Goal: Use online tool/utility: Utilize a website feature to perform a specific function

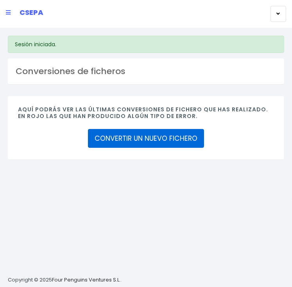
click at [100, 143] on link "CONVERTIR UN NUEVO FICHERO" at bounding box center [146, 138] width 116 height 19
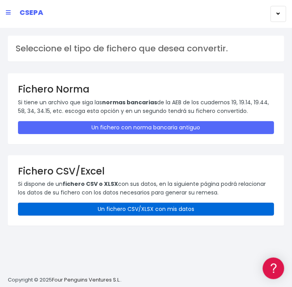
click at [127, 211] on link "Un fichero CSV/XLSX con mis datos" at bounding box center [146, 208] width 256 height 13
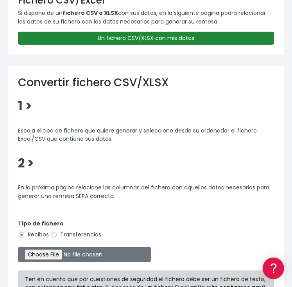
scroll to position [196, 0]
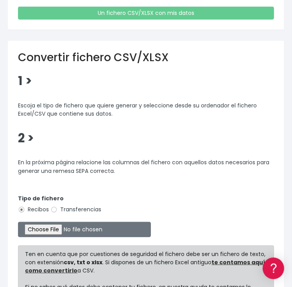
click at [74, 206] on label "Transferencias" at bounding box center [75, 209] width 51 height 8
click at [58, 206] on input "Transferencias" at bounding box center [53, 209] width 7 height 7
radio input "true"
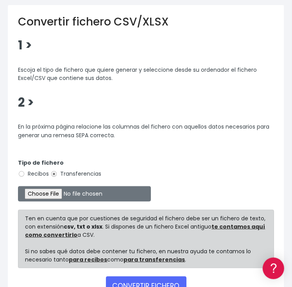
scroll to position [274, 0]
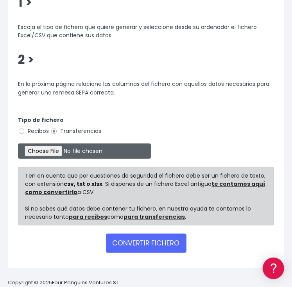
click at [54, 148] on input "file" at bounding box center [84, 150] width 133 height 15
type input "C:\fakepath\REEMBOLSOS 0535 W2M CORPORATE 74.029,64.csv"
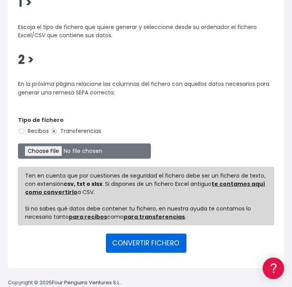
click at [145, 242] on button "CONVERTIR FICHERO" at bounding box center [146, 242] width 81 height 19
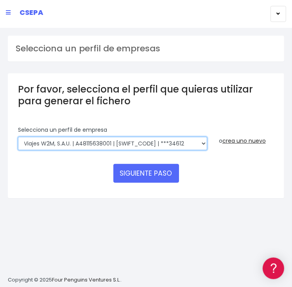
click at [61, 143] on select "WORLD2MEET,S.L.U | b62880992 | BSABESBBXXX | ***97721 World 2 Meet SLU | B62880…" at bounding box center [112, 143] width 189 height 13
click at [80, 141] on select "WORLD2MEET,S.L.U | b62880992 | BSABESBBXXX | ***97721 World 2 Meet SLU | B62880…" at bounding box center [112, 143] width 189 height 13
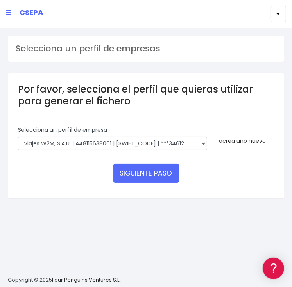
click at [61, 161] on form "Selecciona un perfíl de empresa WORLD2MEET,S.L.U | b62880992 | BSABESBBXXX | **…" at bounding box center [146, 157] width 256 height 62
click at [252, 142] on link "crea uno nuevo" at bounding box center [244, 141] width 43 height 8
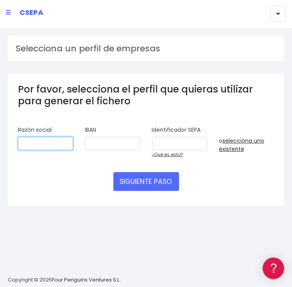
click at [45, 148] on input "text" at bounding box center [45, 143] width 55 height 13
type input "W2M CORPORATE"
type input "ES2900815138640001267332"
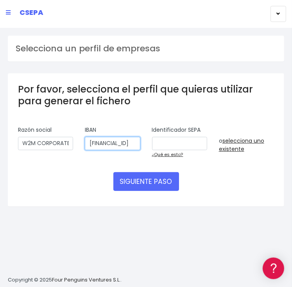
type input "B01694579"
click at [111, 139] on input "ES2900815138640001267332" at bounding box center [112, 143] width 55 height 13
drag, startPoint x: 90, startPoint y: 144, endPoint x: 166, endPoint y: 136, distance: 75.6
click at [166, 136] on div "Razón social W2M CORPORATE IBAN ES2900815138640001267332 Identificador SEPA B01…" at bounding box center [146, 145] width 268 height 38
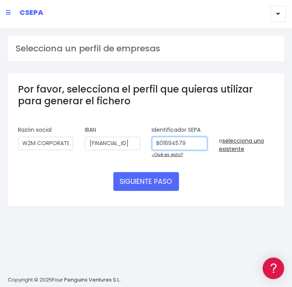
scroll to position [0, 0]
click at [193, 139] on input "B01694579" at bounding box center [179, 143] width 55 height 13
drag, startPoint x: 189, startPoint y: 139, endPoint x: 128, endPoint y: 129, distance: 62.2
click at [128, 129] on div "Razón social W2M CORPORATE IBAN ES2900815138640001267332 Identificador SEPA B01…" at bounding box center [146, 145] width 268 height 38
click at [59, 142] on input "W2M CORPORATE" at bounding box center [45, 143] width 55 height 13
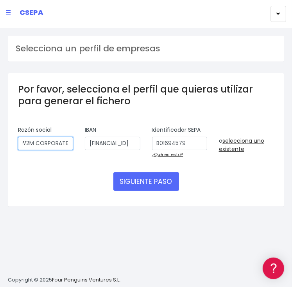
type input "W2M CORPORATE"
click at [113, 144] on input "ES2900815138640001267332" at bounding box center [112, 143] width 55 height 13
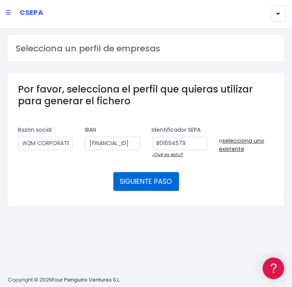
scroll to position [0, 0]
click at [166, 183] on button "SIGUIENTE PASO" at bounding box center [147, 181] width 66 height 19
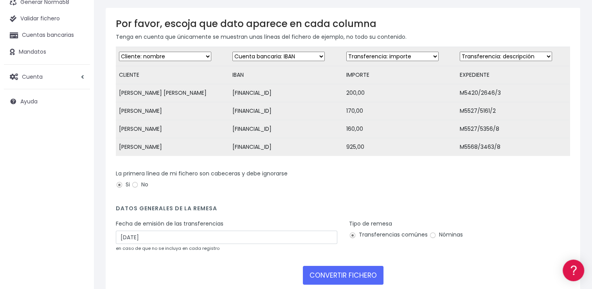
scroll to position [109, 0]
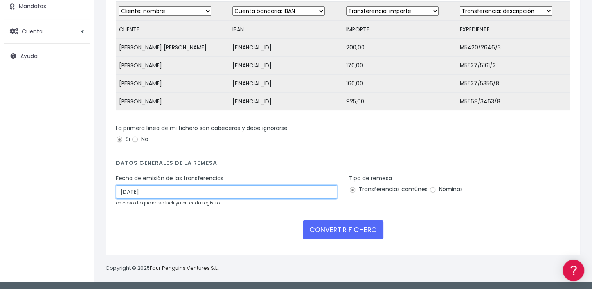
click at [212, 193] on input "29/08/2025" at bounding box center [227, 191] width 222 height 13
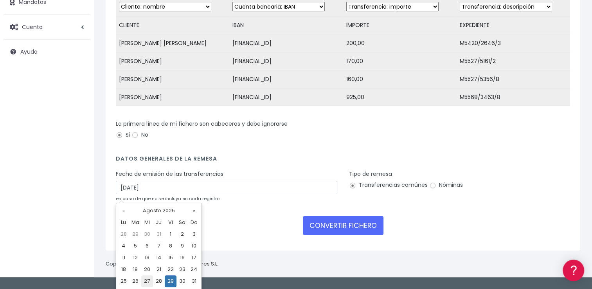
click at [148, 283] on td "27" at bounding box center [147, 281] width 12 height 12
type input "27/08/2025"
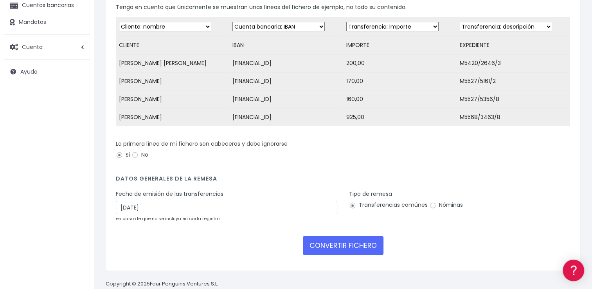
scroll to position [70, 0]
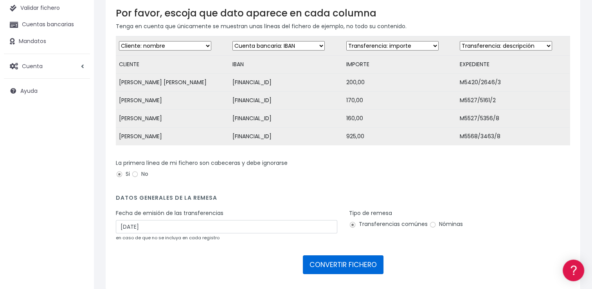
click at [292, 272] on button "CONVERTIR FICHERO" at bounding box center [343, 264] width 81 height 19
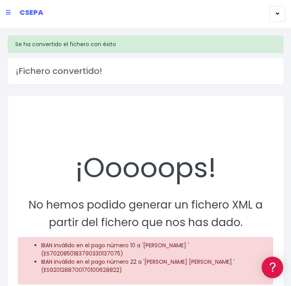
click at [13, 17] on div "CSEPA" at bounding box center [142, 14] width 285 height 22
click at [9, 12] on icon at bounding box center [8, 12] width 5 height 5
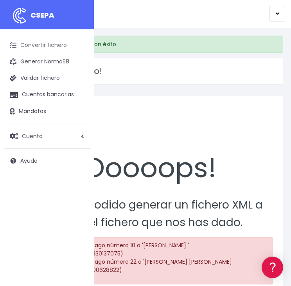
click at [54, 47] on link "Convertir fichero" at bounding box center [47, 45] width 86 height 16
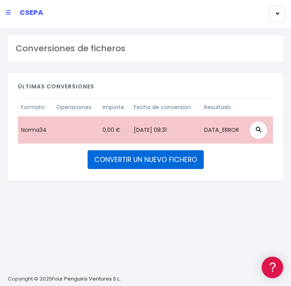
click at [197, 157] on link "CONVERTIR UN NUEVO FICHERO" at bounding box center [146, 159] width 116 height 19
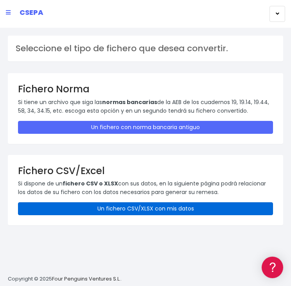
click at [171, 206] on link "Un fichero CSV/XLSX con mis datos" at bounding box center [145, 208] width 255 height 13
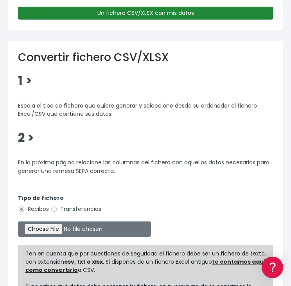
scroll to position [274, 0]
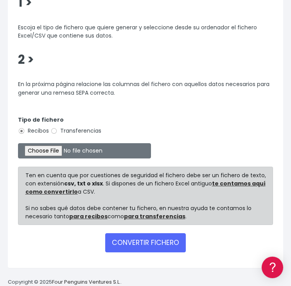
click at [85, 130] on label "Transferencias" at bounding box center [75, 131] width 51 height 8
click at [58, 130] on input "Transferencias" at bounding box center [53, 131] width 7 height 7
radio input "true"
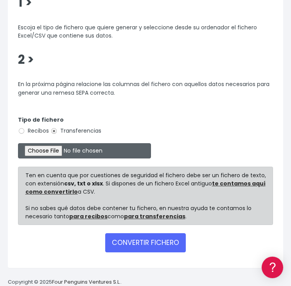
click at [61, 151] on input "file" at bounding box center [84, 150] width 133 height 15
type input "C:\fakepath\REEMBOLSOS 0535 W2M CORPORATE 74.029,64.csv"
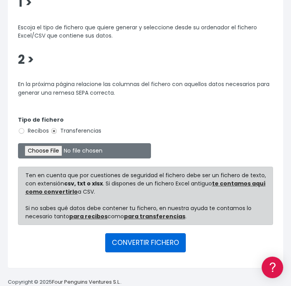
click at [157, 246] on button "CONVERTIR FICHERO" at bounding box center [145, 242] width 81 height 19
click at [153, 243] on button "CONVERTIR FICHERO" at bounding box center [145, 242] width 81 height 19
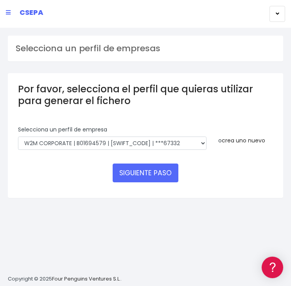
click at [240, 137] on link "crea uno nuevo" at bounding box center [243, 141] width 43 height 8
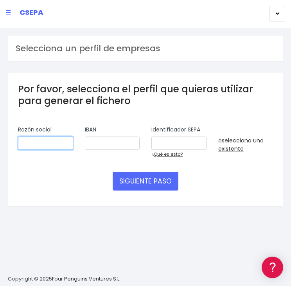
click at [59, 144] on input "text" at bounding box center [45, 143] width 55 height 13
type input "W2M CORPORATE"
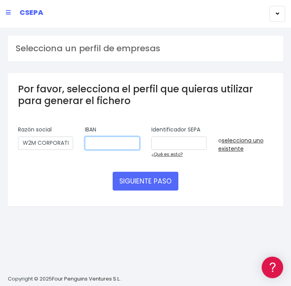
type input "ES2900815138640001267332"
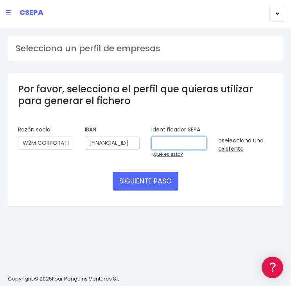
type input "B01694579"
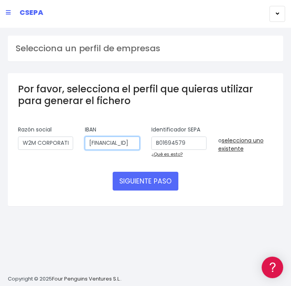
scroll to position [0, 28]
drag, startPoint x: 88, startPoint y: 141, endPoint x: 209, endPoint y: 128, distance: 121.6
click at [209, 128] on div "Razón social W2M CORPORATE IBAN ES2900815138640001267332 Identificador SEPA B01…" at bounding box center [145, 145] width 267 height 38
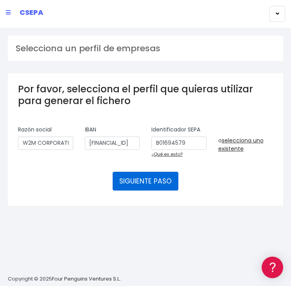
scroll to position [0, 0]
click at [154, 181] on button "SIGUIENTE PASO" at bounding box center [146, 181] width 66 height 19
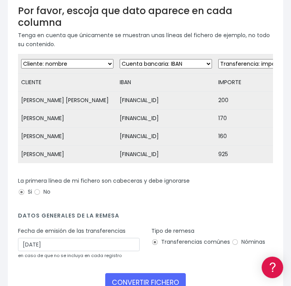
scroll to position [117, 0]
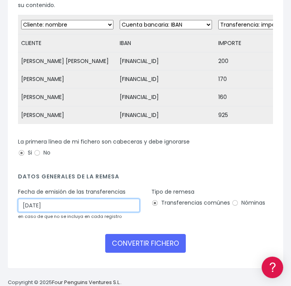
click at [74, 209] on input "[DATE]" at bounding box center [79, 205] width 122 height 13
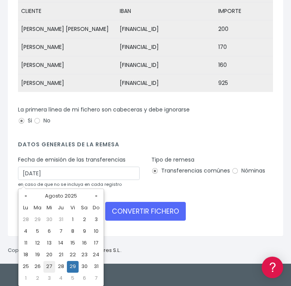
click at [50, 267] on td "27" at bounding box center [49, 267] width 12 height 12
type input "[DATE]"
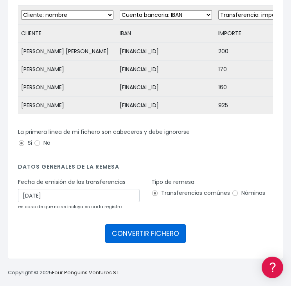
click at [141, 236] on button "CONVERTIR FICHERO" at bounding box center [145, 233] width 81 height 19
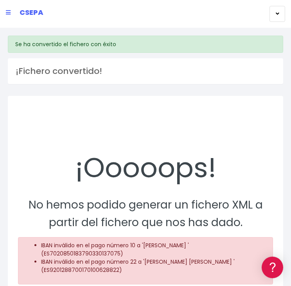
click at [13, 9] on div "CSEPA" at bounding box center [142, 14] width 285 height 22
click at [9, 14] on icon at bounding box center [8, 12] width 5 height 5
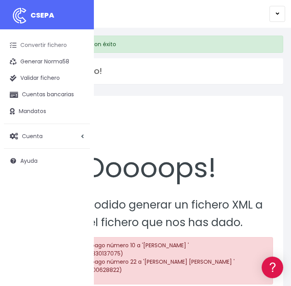
click at [39, 47] on link "Convertir fichero" at bounding box center [47, 45] width 86 height 16
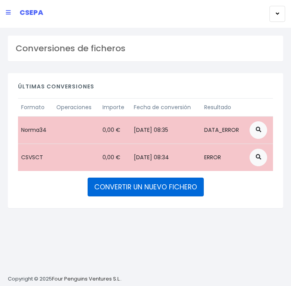
click at [117, 187] on link "CONVERTIR UN NUEVO FICHERO" at bounding box center [146, 187] width 116 height 19
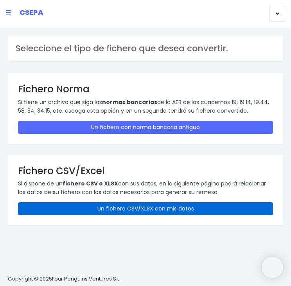
click at [138, 206] on link "Un fichero CSV/XLSX con mis datos" at bounding box center [145, 208] width 255 height 13
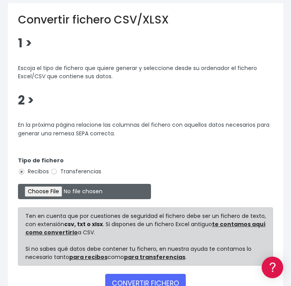
scroll to position [235, 0]
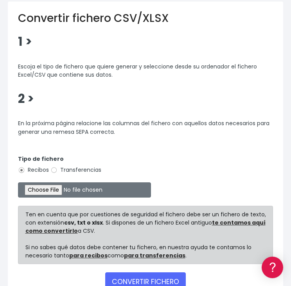
click at [83, 168] on label "Transferencias" at bounding box center [75, 170] width 51 height 8
click at [58, 168] on input "Transferencias" at bounding box center [53, 170] width 7 height 7
radio input "true"
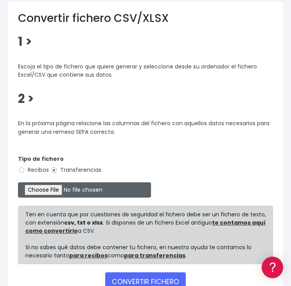
click at [54, 188] on input "file" at bounding box center [84, 189] width 133 height 15
type input "C:\fakepath\REEMBOLSOS 0535 W2M CORPORATE 74.029,64.csv"
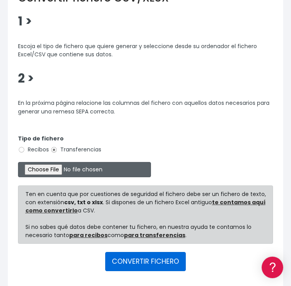
scroll to position [282, 0]
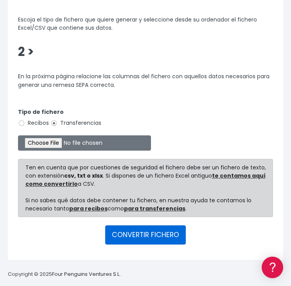
click at [135, 232] on button "CONVERTIR FICHERO" at bounding box center [145, 234] width 81 height 19
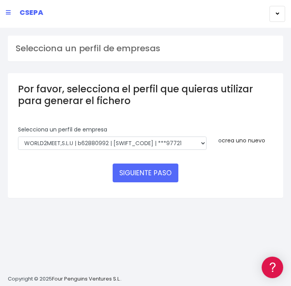
click at [236, 142] on link "crea uno nuevo" at bounding box center [243, 141] width 43 height 8
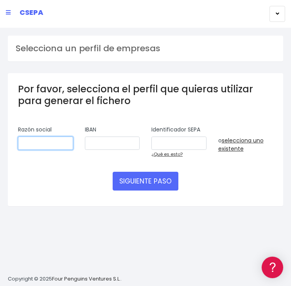
click at [62, 148] on input "text" at bounding box center [45, 143] width 55 height 13
type input "W2M CORPORATE"
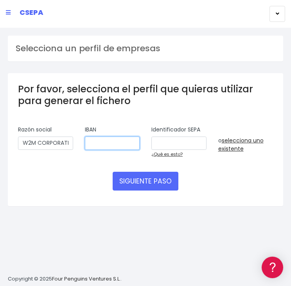
type input "ES2900815138640001267332"
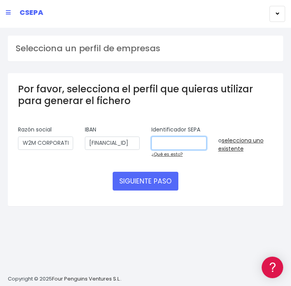
type input "B01694579"
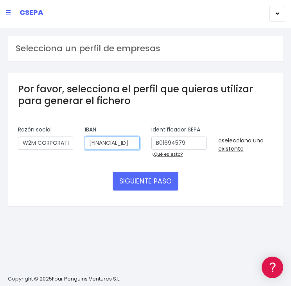
scroll to position [0, 28]
drag, startPoint x: 87, startPoint y: 141, endPoint x: 223, endPoint y: 131, distance: 137.0
click at [222, 131] on div "Razón social W2M CORPORATE IBAN ES2900815138640001267332 Identificador SEPA B01…" at bounding box center [145, 145] width 267 height 38
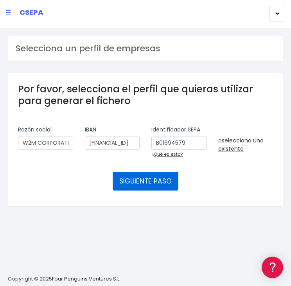
scroll to position [0, 0]
click at [159, 184] on button "SIGUIENTE PASO" at bounding box center [146, 181] width 66 height 19
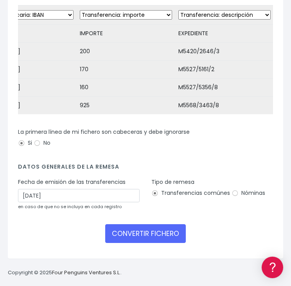
scroll to position [132, 0]
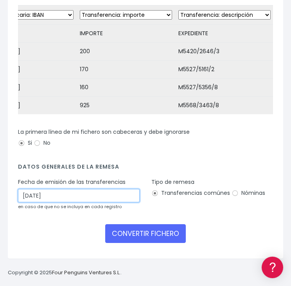
click at [92, 193] on input "29/08/2025" at bounding box center [79, 195] width 122 height 13
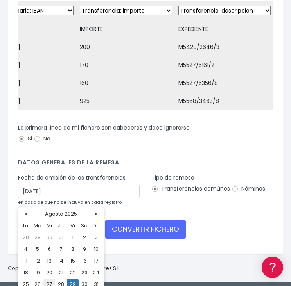
click at [50, 283] on td "27" at bounding box center [49, 285] width 12 height 12
type input "27/08/2025"
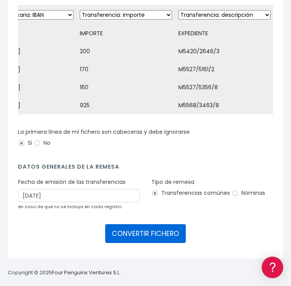
click at [157, 235] on button "CONVERTIR FICHERO" at bounding box center [145, 233] width 81 height 19
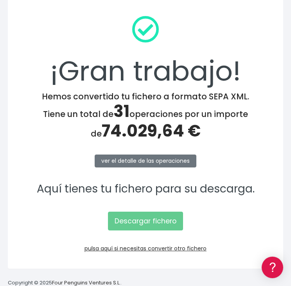
scroll to position [106, 0]
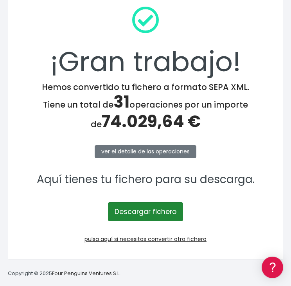
click at [178, 216] on link "Descargar fichero" at bounding box center [145, 211] width 75 height 19
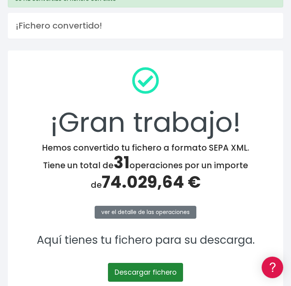
scroll to position [0, 0]
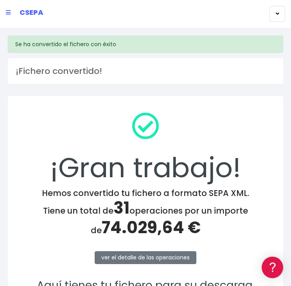
click at [11, 14] on div "CSEPA" at bounding box center [142, 14] width 285 height 22
click at [9, 11] on icon at bounding box center [8, 12] width 5 height 5
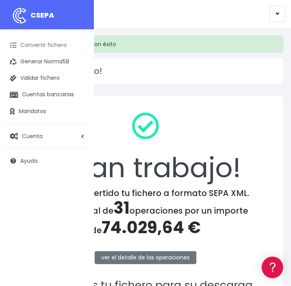
click at [37, 44] on link "Convertir fichero" at bounding box center [47, 45] width 86 height 16
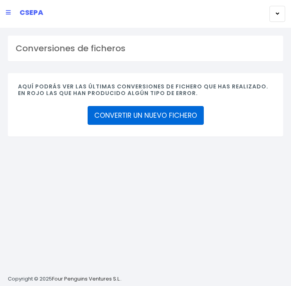
click at [149, 120] on link "CONVERTIR UN NUEVO FICHERO" at bounding box center [146, 115] width 116 height 19
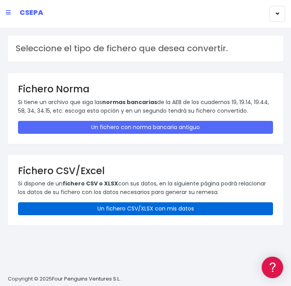
click at [178, 209] on link "Un fichero CSV/XLSX con mis datos" at bounding box center [145, 208] width 255 height 13
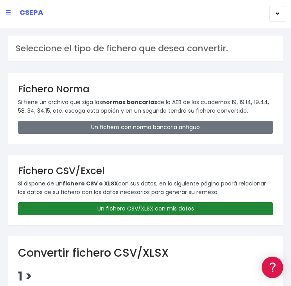
click at [193, 211] on link "Un fichero CSV/XLSX con mis datos" at bounding box center [145, 208] width 255 height 13
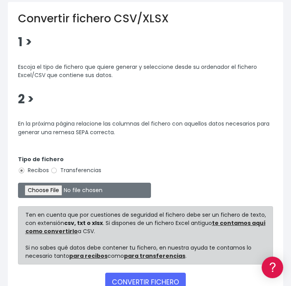
scroll to position [235, 0]
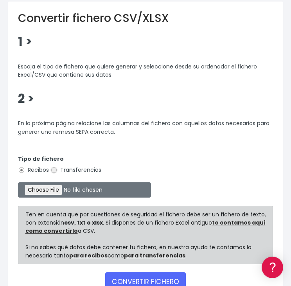
click at [54, 170] on input "Transferencias" at bounding box center [53, 170] width 7 height 7
radio input "true"
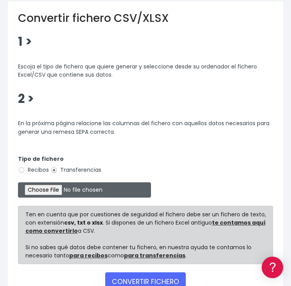
click at [62, 191] on input "file" at bounding box center [84, 189] width 133 height 15
type input "C:\fakepath\REEMBOLSOS 0554 V2M 14.035,49.csv"
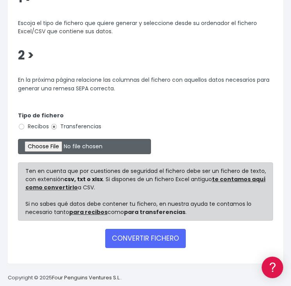
scroll to position [282, 0]
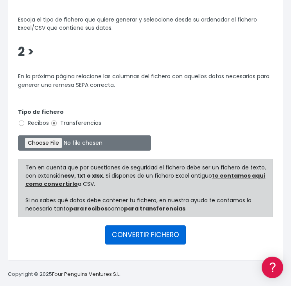
click at [151, 237] on button "CONVERTIR FICHERO" at bounding box center [145, 234] width 81 height 19
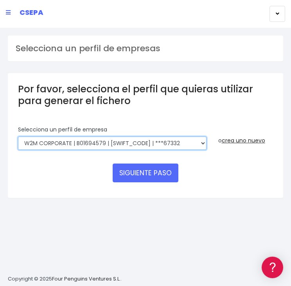
click at [202, 144] on select "WORLD2MEET,S.L.U | b62880992 | BSABESBBXXX | ***97721 World 2 Meet SLU | B62880…" at bounding box center [112, 143] width 189 height 13
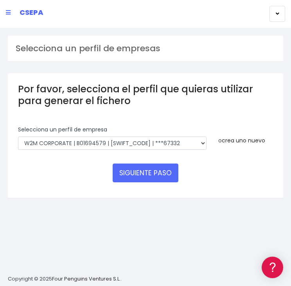
click at [232, 147] on div "o crea uno nuevo" at bounding box center [246, 141] width 67 height 30
click at [234, 144] on link "crea uno nuevo" at bounding box center [243, 141] width 43 height 8
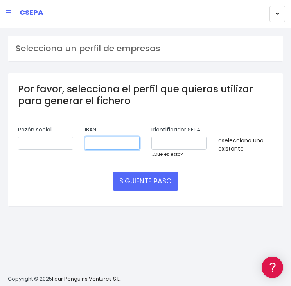
click at [92, 140] on input "text" at bounding box center [112, 143] width 55 height 13
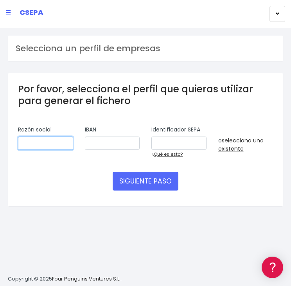
click at [62, 137] on input "text" at bounding box center [45, 143] width 55 height 13
type input "VIAJES W2M"
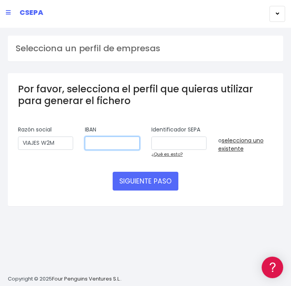
click at [106, 137] on input "text" at bounding box center [112, 143] width 55 height 13
paste input "ES9300815138680001267827"
type input "ES9300815138680001267827"
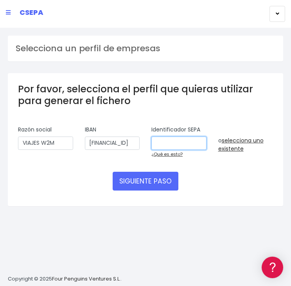
click at [173, 139] on input "text" at bounding box center [178, 143] width 55 height 13
click at [179, 142] on input "text" at bounding box center [178, 143] width 55 height 13
paste input "A48115638"
type input "A48115638"
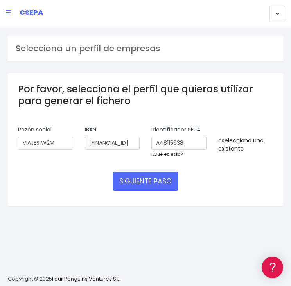
click at [80, 160] on div "IBAN ES9300815138680001267827" at bounding box center [112, 145] width 67 height 38
click at [102, 256] on div "Selecciona un perfil de empresas Por favor, selecciona el perfil que quieras ut…" at bounding box center [145, 160] width 291 height 265
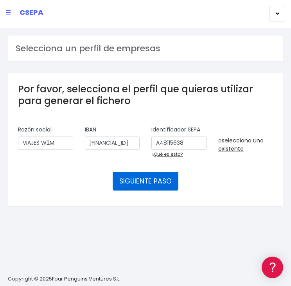
click at [149, 183] on button "SIGUIENTE PASO" at bounding box center [146, 181] width 66 height 19
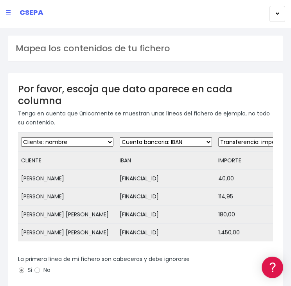
drag, startPoint x: 126, startPoint y: 260, endPoint x: 103, endPoint y: 228, distance: 38.5
click at [103, 228] on form "Desechar campo Cliente: nombre Cliente: DNI Cliente: Email Cliente: referencia …" at bounding box center [145, 253] width 255 height 243
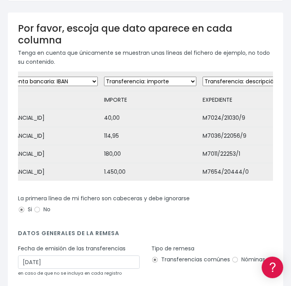
scroll to position [117, 0]
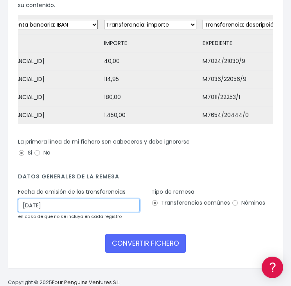
click at [61, 212] on input "29/08/2025" at bounding box center [79, 205] width 122 height 13
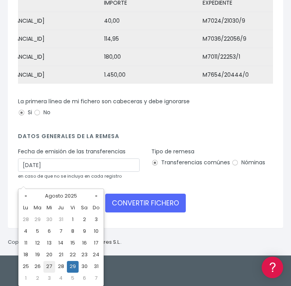
click at [50, 264] on td "27" at bounding box center [49, 267] width 12 height 12
type input "27/08/2025"
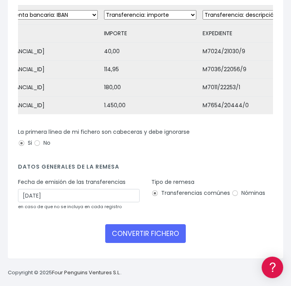
scroll to position [139, 0]
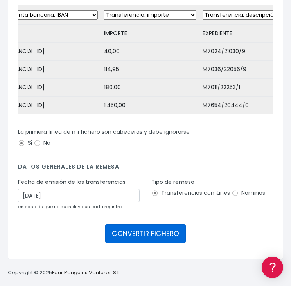
click at [142, 237] on button "CONVERTIR FICHERO" at bounding box center [145, 233] width 81 height 19
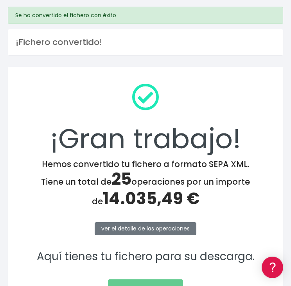
scroll to position [78, 0]
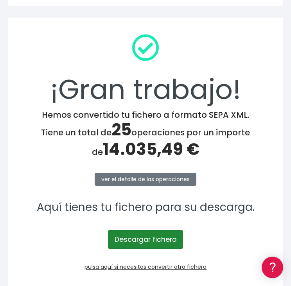
click at [157, 240] on link "Descargar fichero" at bounding box center [145, 239] width 75 height 19
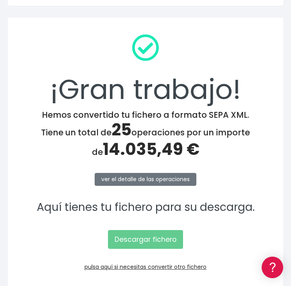
click at [30, 18] on div "¡Gran trabajo! Hemos convertido tu fichero a formato SEPA XML. Tiene un total d…" at bounding box center [146, 152] width 276 height 269
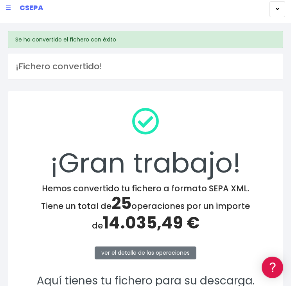
scroll to position [0, 0]
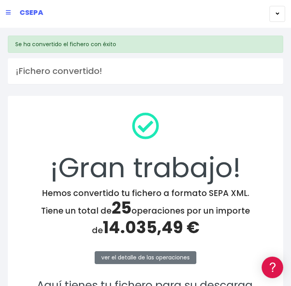
click at [6, 15] on link at bounding box center [8, 13] width 5 height 14
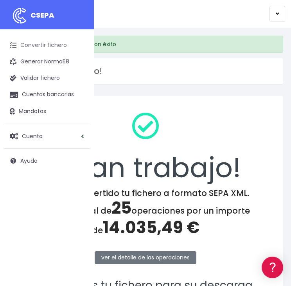
click at [47, 45] on link "Convertir fichero" at bounding box center [47, 45] width 86 height 16
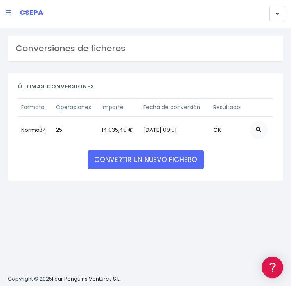
click at [8, 14] on icon at bounding box center [8, 12] width 5 height 5
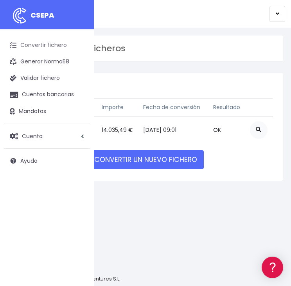
click at [36, 42] on link "Convertir fichero" at bounding box center [47, 45] width 86 height 16
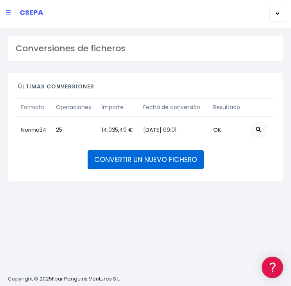
click at [184, 158] on link "CONVERTIR UN NUEVO FICHERO" at bounding box center [146, 159] width 116 height 19
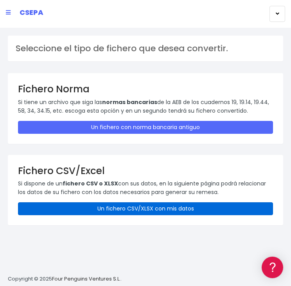
click at [165, 213] on link "Un fichero CSV/XLSX con mis datos" at bounding box center [145, 208] width 255 height 13
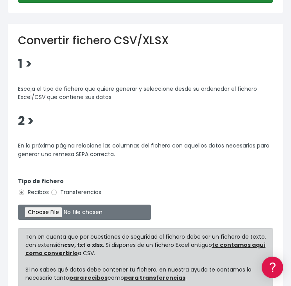
scroll to position [282, 0]
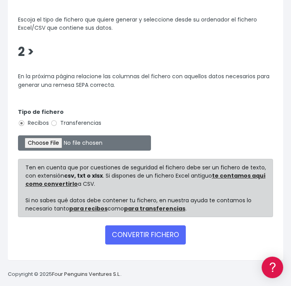
click at [84, 123] on label "Transferencias" at bounding box center [75, 123] width 51 height 8
click at [58, 123] on input "Transferencias" at bounding box center [53, 123] width 7 height 7
radio input "true"
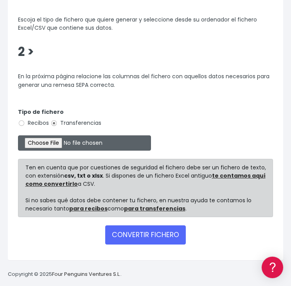
click at [53, 142] on input "file" at bounding box center [84, 142] width 133 height 15
type input "C:\fakepath\REEMBOLSOS 0535 W2M CORPORATE 74.029,64.csv"
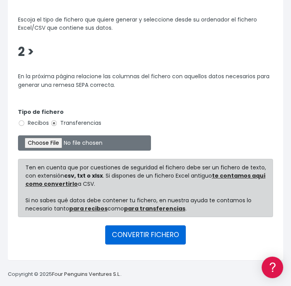
click at [168, 238] on button "CONVERTIR FICHERO" at bounding box center [145, 234] width 81 height 19
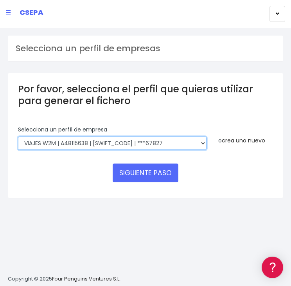
click at [136, 148] on select "WORLD2MEET,S.L.U | b62880992 | BSABESBBXXX | ***97721 World 2 Meet SLU | B62880…" at bounding box center [112, 143] width 189 height 13
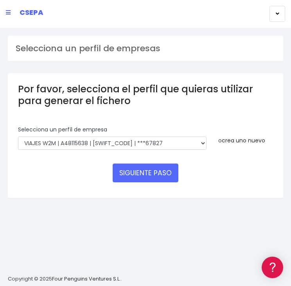
click at [255, 141] on link "crea uno nuevo" at bounding box center [243, 141] width 43 height 8
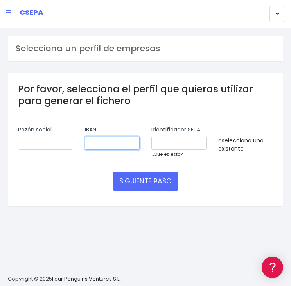
click at [127, 141] on input "text" at bounding box center [112, 143] width 55 height 13
paste input "ES2900815138640001267332"
type input "ES2900815138640001267332"
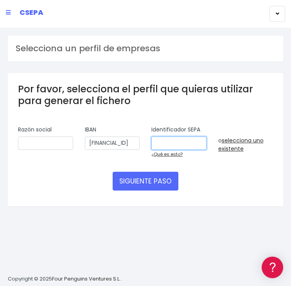
click at [161, 141] on input "text" at bounding box center [178, 143] width 55 height 13
paste input "B01694579"
type input "B01694579"
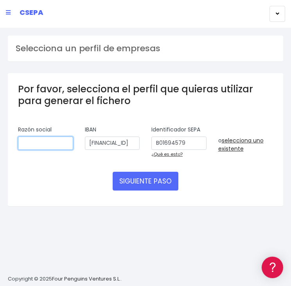
click at [25, 144] on input "text" at bounding box center [45, 143] width 55 height 13
type input "W2M CORPORATE"
click at [52, 174] on div "SIGUIENTE PASO" at bounding box center [145, 181] width 255 height 19
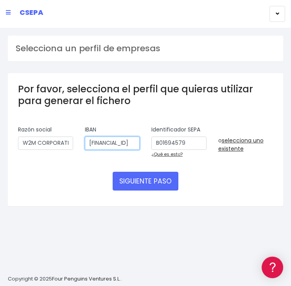
click at [116, 144] on input "ES2900815138640001267332" at bounding box center [112, 143] width 55 height 13
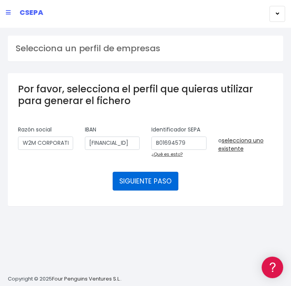
click at [153, 184] on button "SIGUIENTE PASO" at bounding box center [146, 181] width 66 height 19
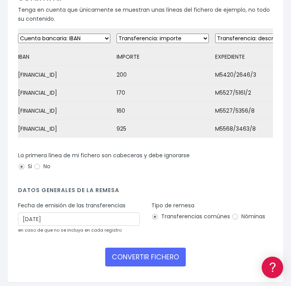
scroll to position [117, 0]
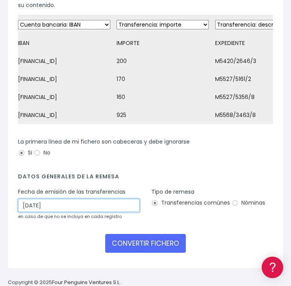
click at [114, 206] on input "29/08/2025" at bounding box center [79, 205] width 122 height 13
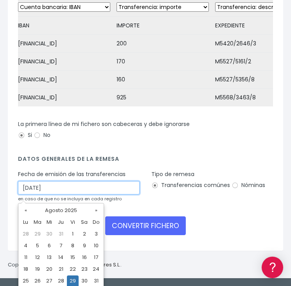
scroll to position [150, 0]
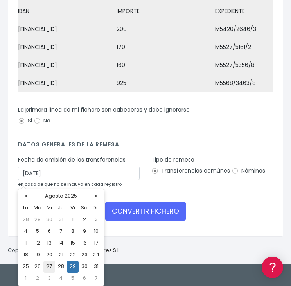
click at [52, 266] on td "27" at bounding box center [49, 267] width 12 height 12
type input "27/08/2025"
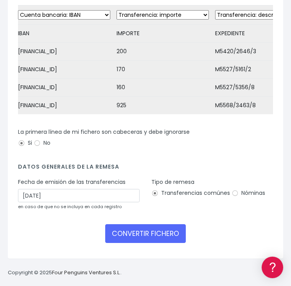
scroll to position [132, 0]
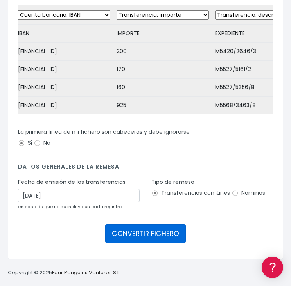
click at [175, 230] on button "CONVERTIR FICHERO" at bounding box center [145, 233] width 81 height 19
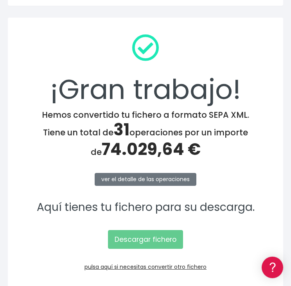
scroll to position [106, 0]
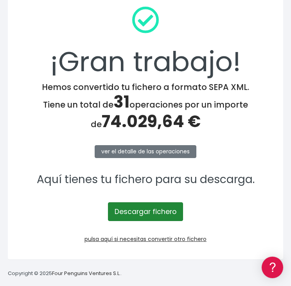
click at [171, 209] on link "Descargar fichero" at bounding box center [145, 211] width 75 height 19
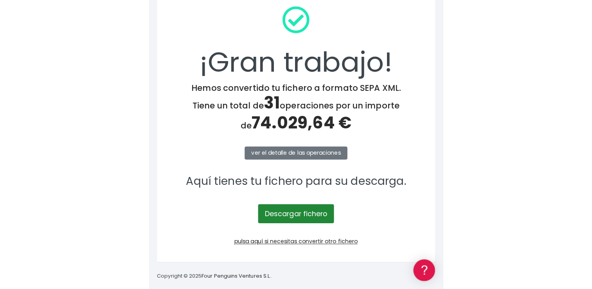
scroll to position [85, 0]
